Goal: Transaction & Acquisition: Obtain resource

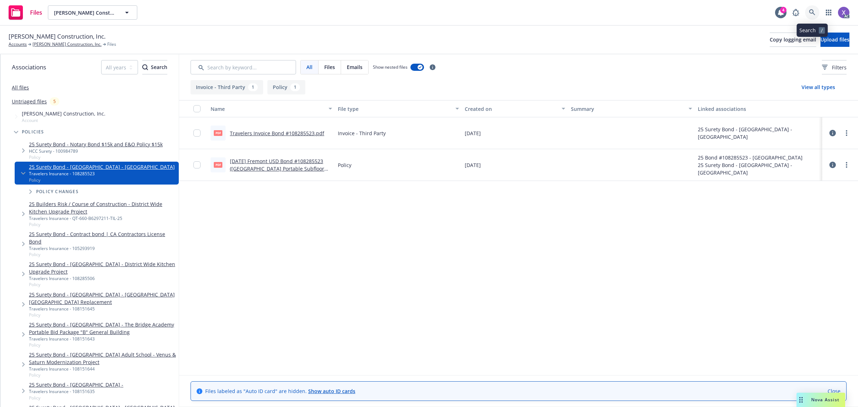
click at [811, 13] on icon at bounding box center [812, 12] width 6 height 6
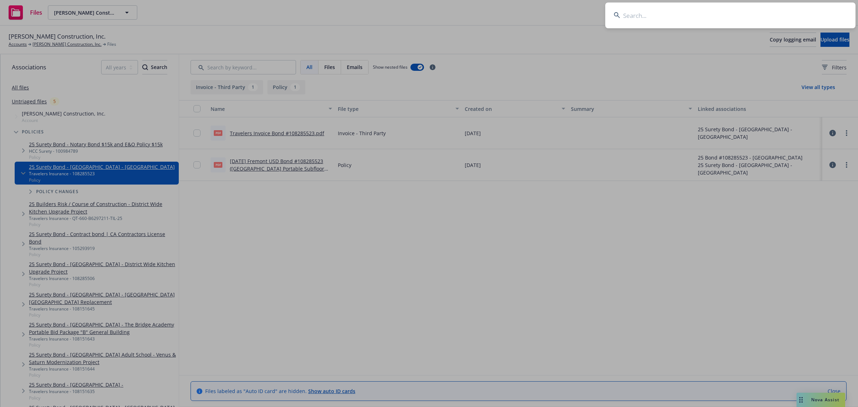
click at [748, 10] on input at bounding box center [730, 16] width 250 height 26
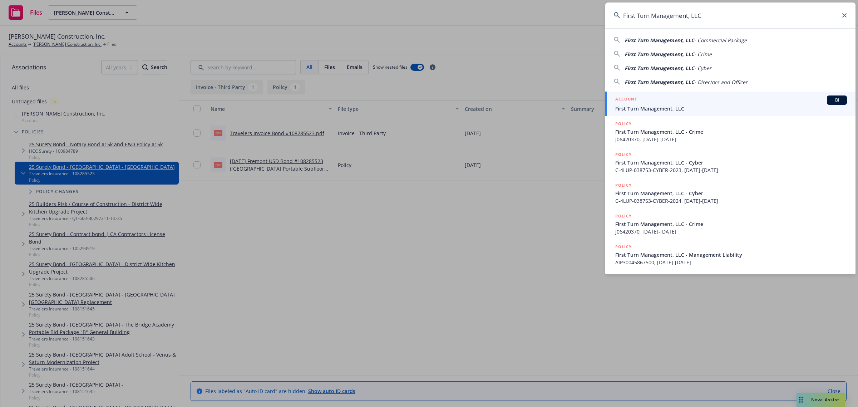
type input "First Turn Management, LLC"
click at [655, 108] on span "First Turn Management, LLC" at bounding box center [731, 109] width 232 height 8
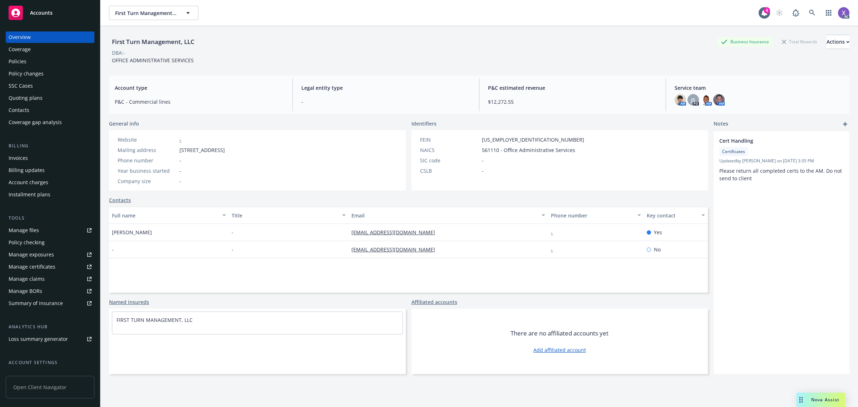
click at [21, 157] on div "Invoices" at bounding box center [18, 157] width 19 height 11
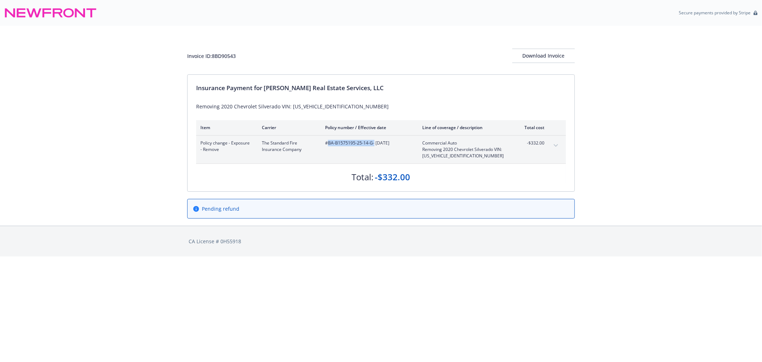
copy span "BA-B1575195-25-14-G"
drag, startPoint x: 327, startPoint y: 147, endPoint x: 373, endPoint y: 147, distance: 46.1
click at [373, 147] on div "#BA-B1575195-25-14-G - 06/26/2025" at bounding box center [368, 149] width 86 height 19
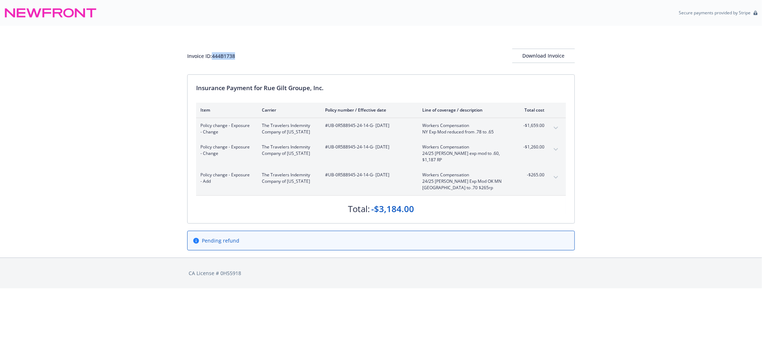
drag, startPoint x: 243, startPoint y: 56, endPoint x: 214, endPoint y: 59, distance: 29.8
click at [214, 59] on div "Invoice ID: 444B1738 Download Invoice" at bounding box center [381, 56] width 388 height 14
copy div "444B1738"
copy span "UB-0R588945-24-14-G"
drag, startPoint x: 329, startPoint y: 127, endPoint x: 372, endPoint y: 132, distance: 43.1
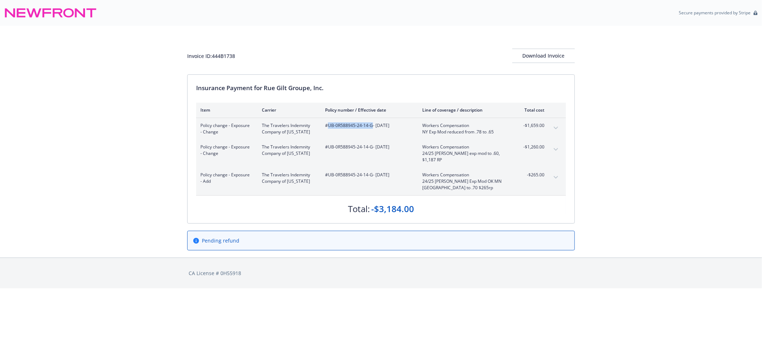
click at [372, 132] on div "#UB-0R588945-24-14-G - 06/17/2024" at bounding box center [368, 128] width 86 height 13
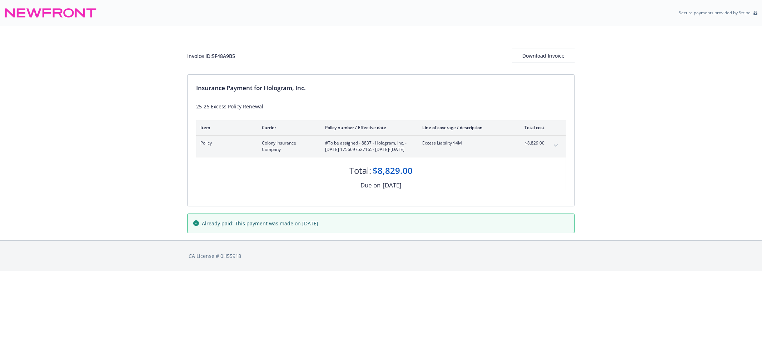
click at [554, 144] on icon "expand content" at bounding box center [556, 145] width 4 height 3
